Goal: Task Accomplishment & Management: Use online tool/utility

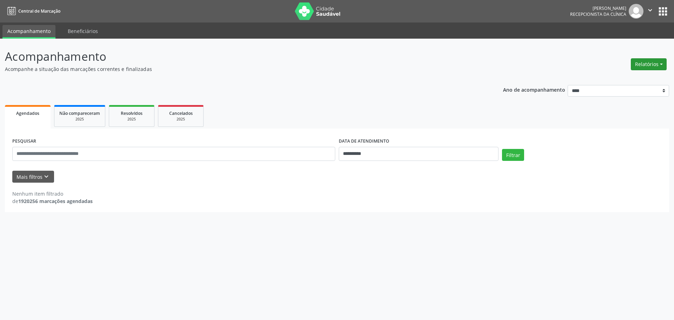
click at [639, 61] on button "Relatórios" at bounding box center [649, 64] width 36 height 12
click at [612, 78] on link "Agendamentos" at bounding box center [628, 79] width 75 height 10
select select "*"
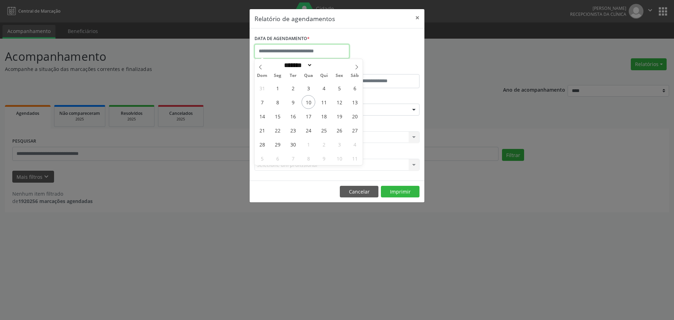
click at [316, 48] on input "text" at bounding box center [301, 51] width 95 height 14
click at [307, 102] on span "10" at bounding box center [308, 102] width 14 height 14
type input "**********"
click at [341, 103] on span "12" at bounding box center [339, 102] width 14 height 14
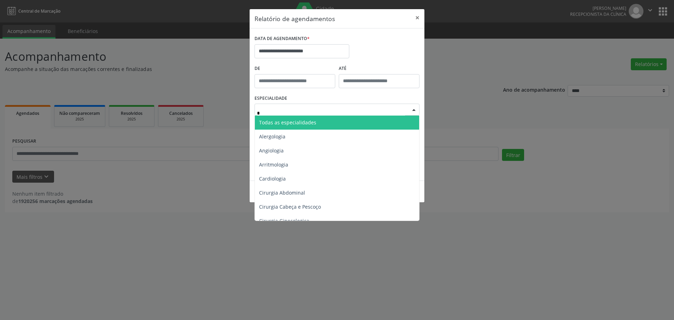
type input "**"
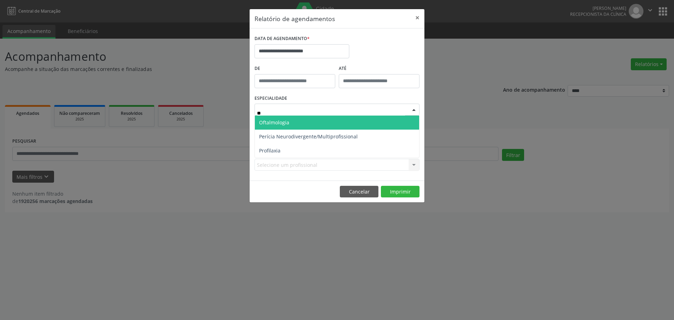
click at [273, 123] on span "Oftalmologia" at bounding box center [274, 122] width 30 height 7
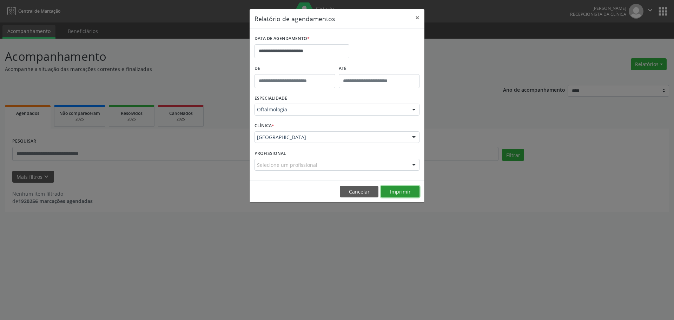
click at [400, 192] on button "Imprimir" at bounding box center [400, 192] width 39 height 12
click at [415, 19] on button "×" at bounding box center [417, 17] width 14 height 17
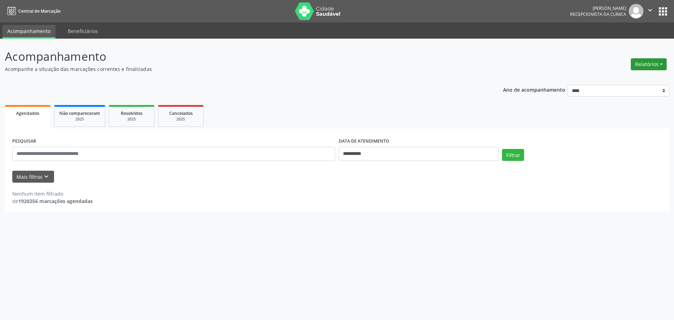
click at [642, 64] on button "Relatórios" at bounding box center [649, 64] width 36 height 12
click at [627, 79] on link "Agendamentos" at bounding box center [628, 79] width 75 height 10
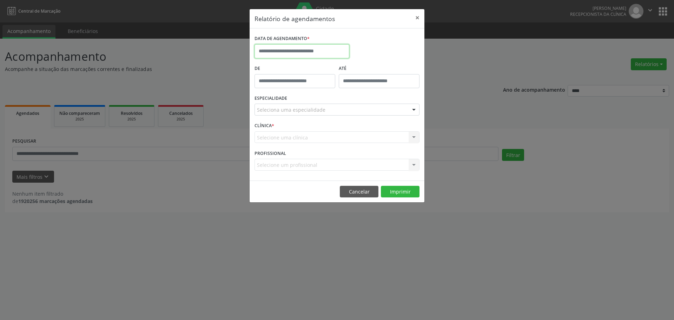
click at [300, 52] on input "text" at bounding box center [301, 51] width 95 height 14
click at [278, 116] on span "15" at bounding box center [278, 116] width 14 height 14
type input "**********"
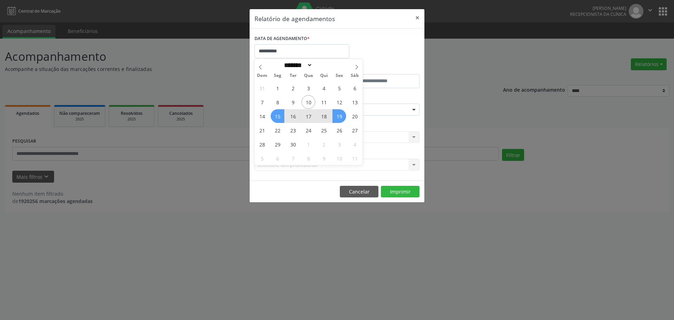
click at [340, 118] on span "19" at bounding box center [339, 116] width 14 height 14
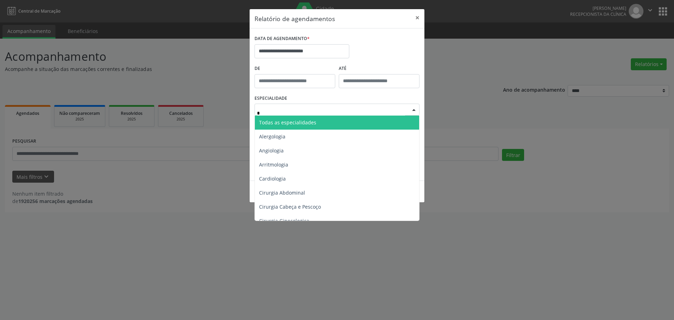
type input "**"
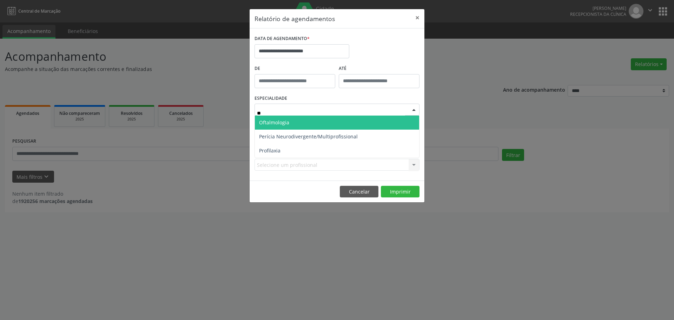
click at [279, 122] on span "Oftalmologia" at bounding box center [274, 122] width 30 height 7
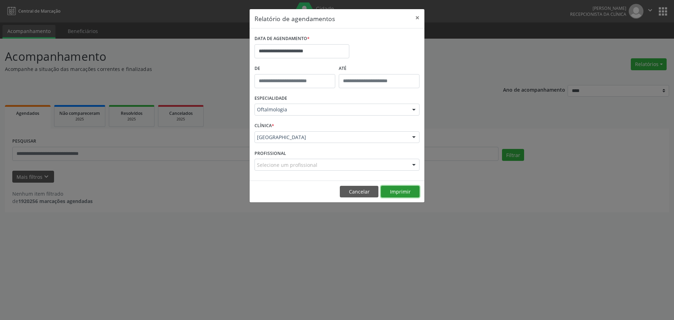
click at [399, 193] on button "Imprimir" at bounding box center [400, 192] width 39 height 12
click at [417, 17] on button "×" at bounding box center [417, 17] width 14 height 17
